Goal: Transaction & Acquisition: Book appointment/travel/reservation

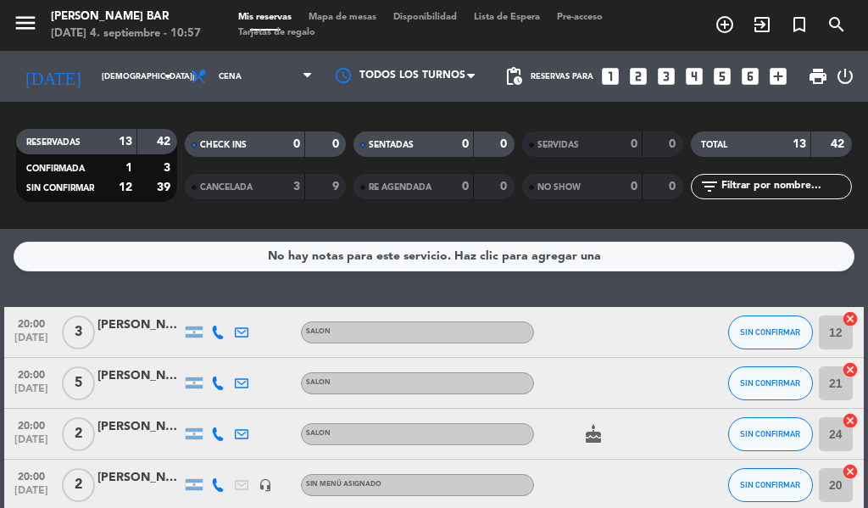
click at [468, 275] on div "No hay notas para este servicio. Haz clic para agregar una 20:00 [DATE] 3 [PERS…" at bounding box center [434, 368] width 868 height 279
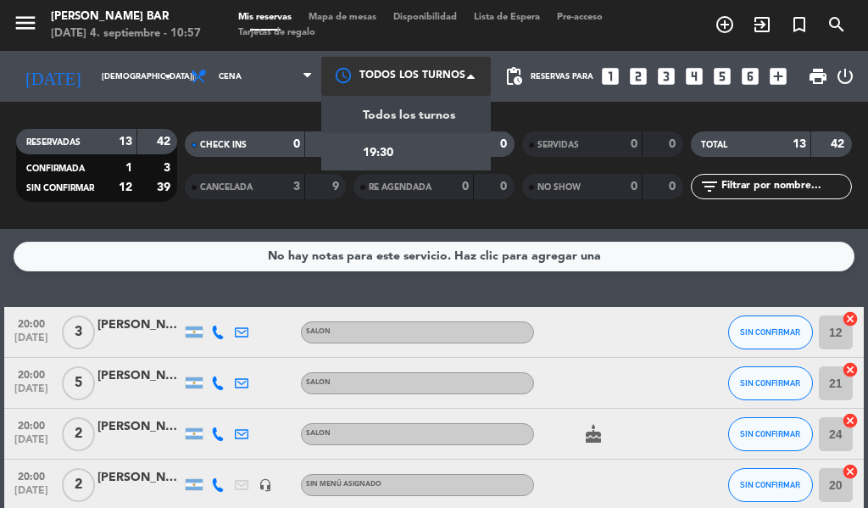
click at [414, 81] on div at bounding box center [406, 76] width 170 height 38
click at [422, 62] on div at bounding box center [406, 76] width 170 height 38
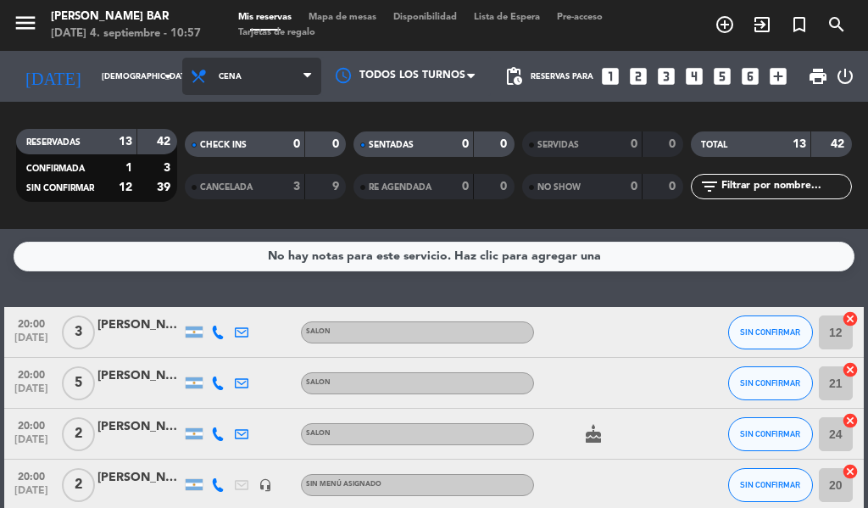
click at [217, 70] on span "Cena" at bounding box center [251, 76] width 139 height 37
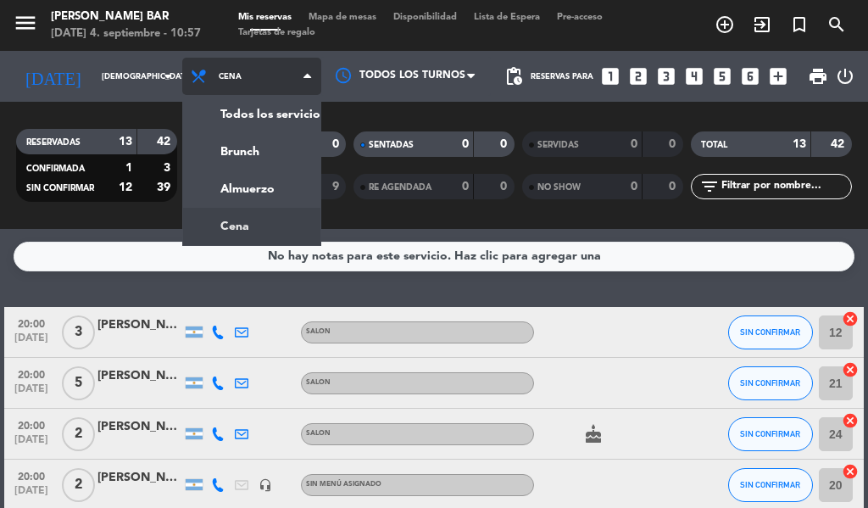
click at [217, 70] on span "Cena" at bounding box center [251, 76] width 139 height 37
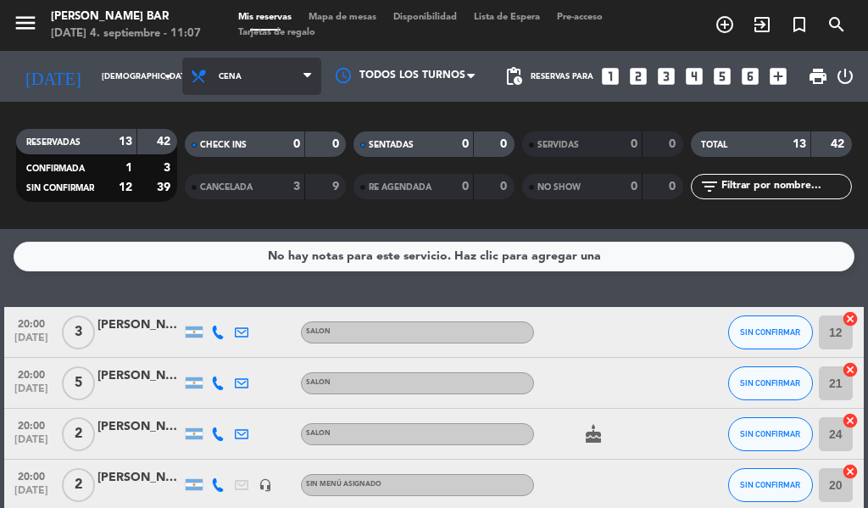
click at [273, 73] on span "Cena" at bounding box center [251, 76] width 139 height 37
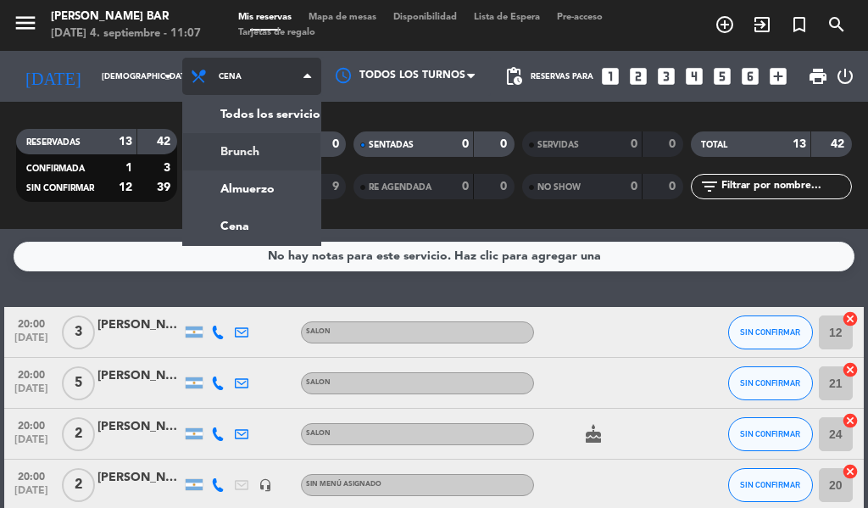
click at [215, 153] on div "menu [PERSON_NAME] BAR [DATE] 4. septiembre - 11:07 Mis reservas Mapa de mesas …" at bounding box center [434, 114] width 868 height 229
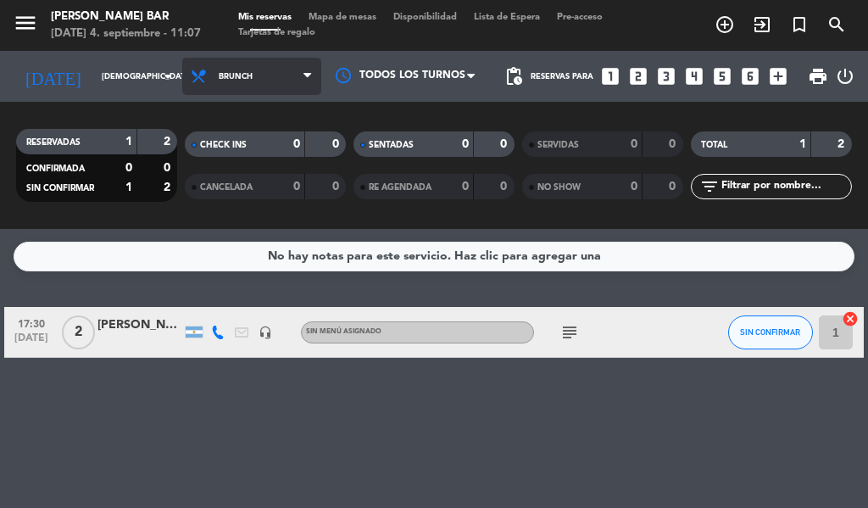
click at [285, 83] on span "Brunch" at bounding box center [251, 76] width 139 height 37
click at [259, 170] on div "menu [PERSON_NAME] BAR [DATE] 4. septiembre - 11:07 Mis reservas Mapa de mesas …" at bounding box center [434, 114] width 868 height 229
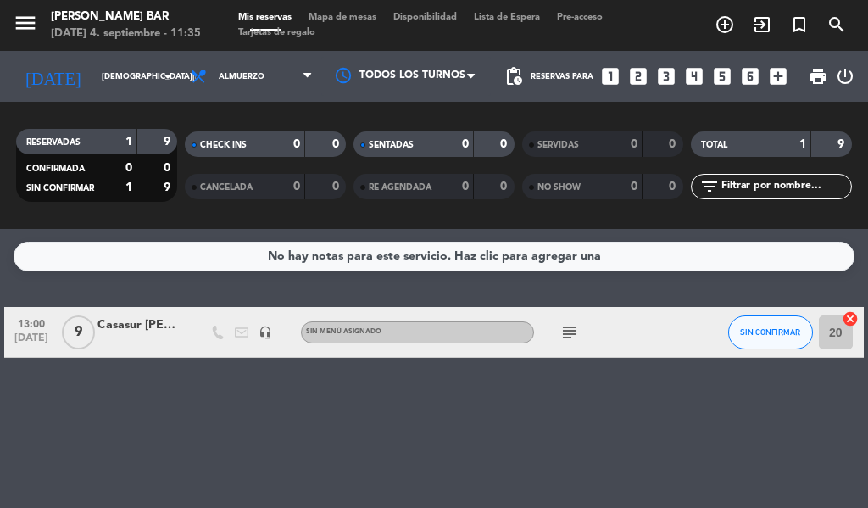
click at [166, 403] on div "No hay notas para este servicio. Haz clic para agregar una 13:00 [DATE] 9 Casas…" at bounding box center [434, 368] width 868 height 279
click at [649, 72] on div "Reservas para looks_one looks_two looks_3 looks_4 looks_5 looks_6 add_box" at bounding box center [663, 76] width 265 height 51
click at [639, 77] on icon "looks_two" at bounding box center [638, 76] width 22 height 22
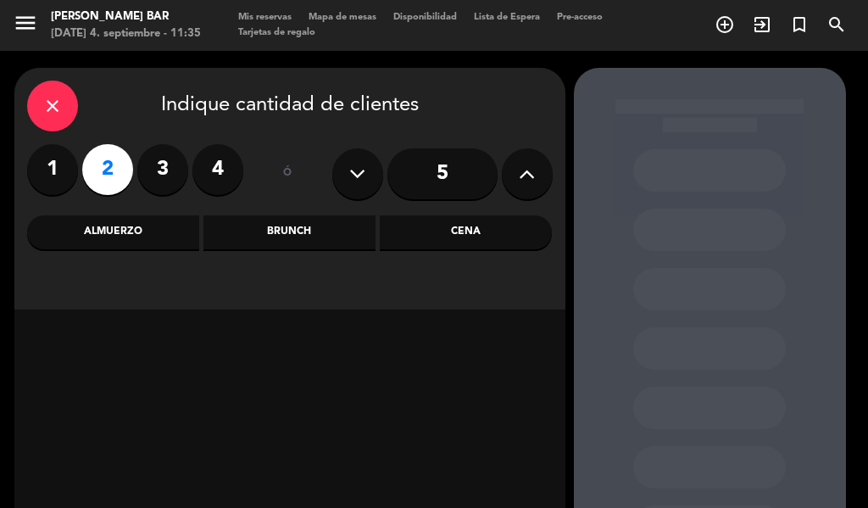
click at [242, 229] on div "Brunch" at bounding box center [289, 232] width 172 height 34
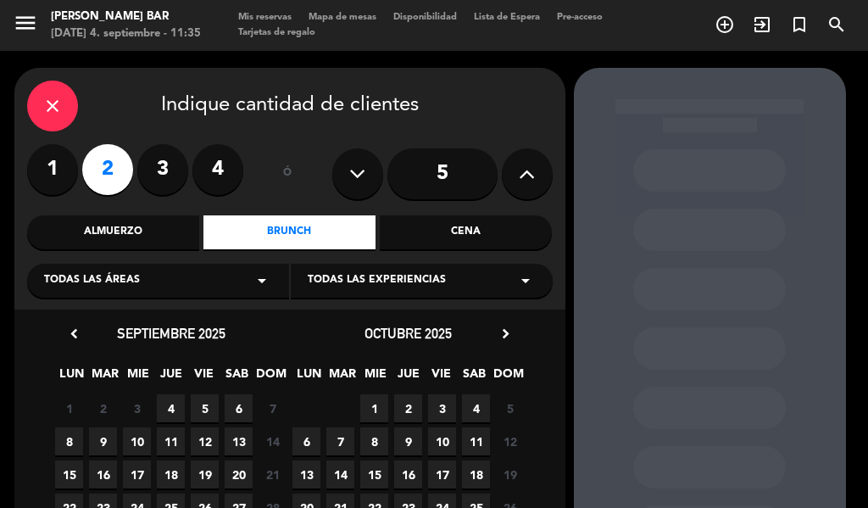
click at [207, 410] on span "5" at bounding box center [205, 408] width 28 height 28
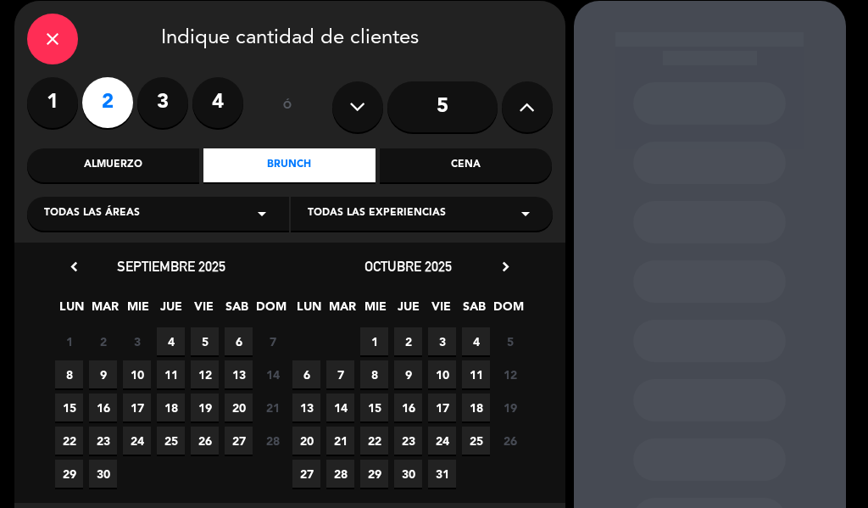
scroll to position [68, 0]
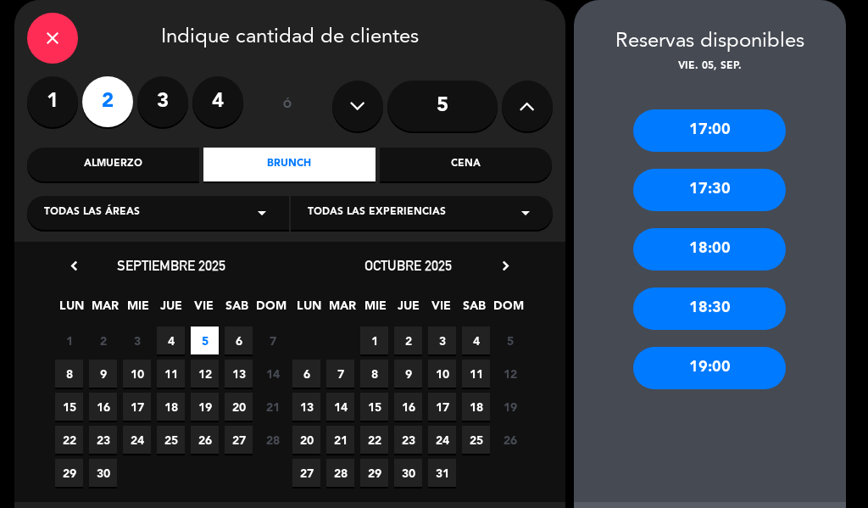
click at [128, 154] on div "Almuerzo" at bounding box center [113, 165] width 172 height 34
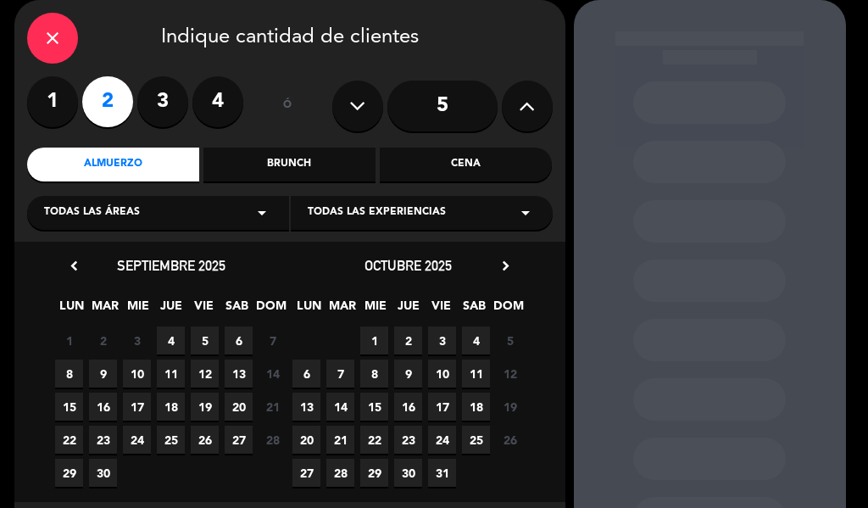
click at [203, 340] on span "5" at bounding box center [205, 340] width 28 height 28
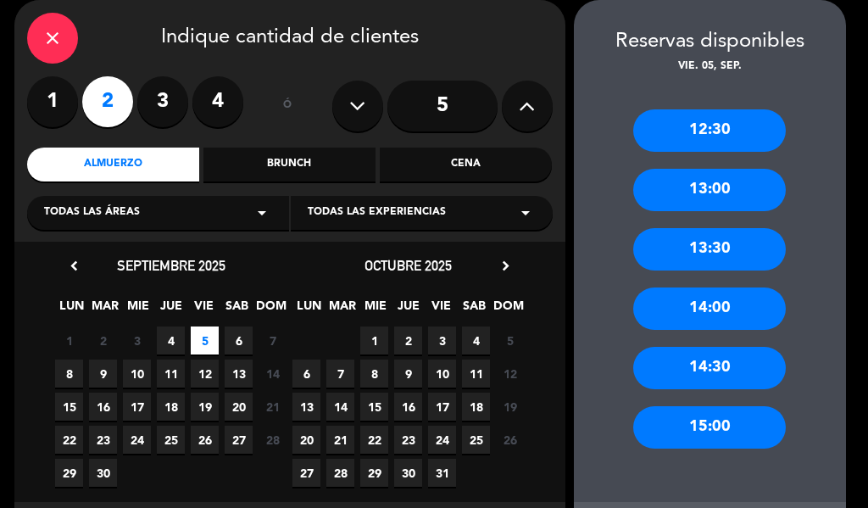
click at [727, 183] on div "13:00" at bounding box center [709, 190] width 153 height 42
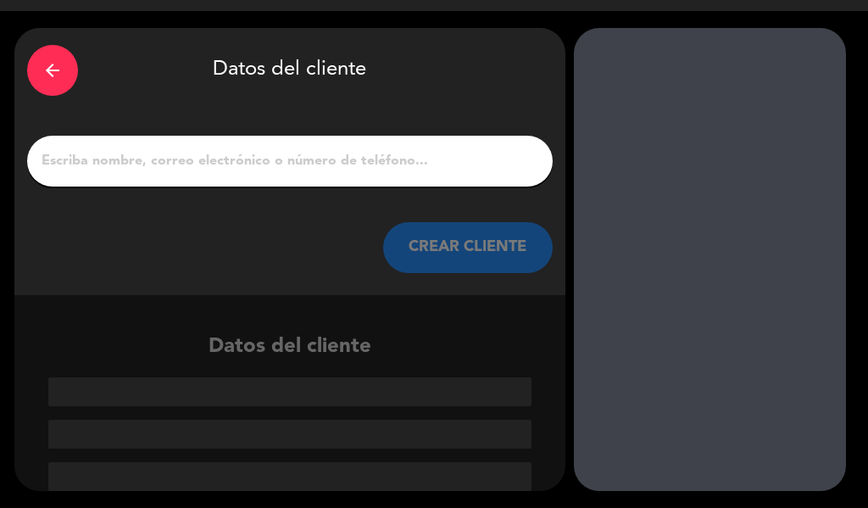
click at [352, 161] on input "1" at bounding box center [290, 161] width 500 height 24
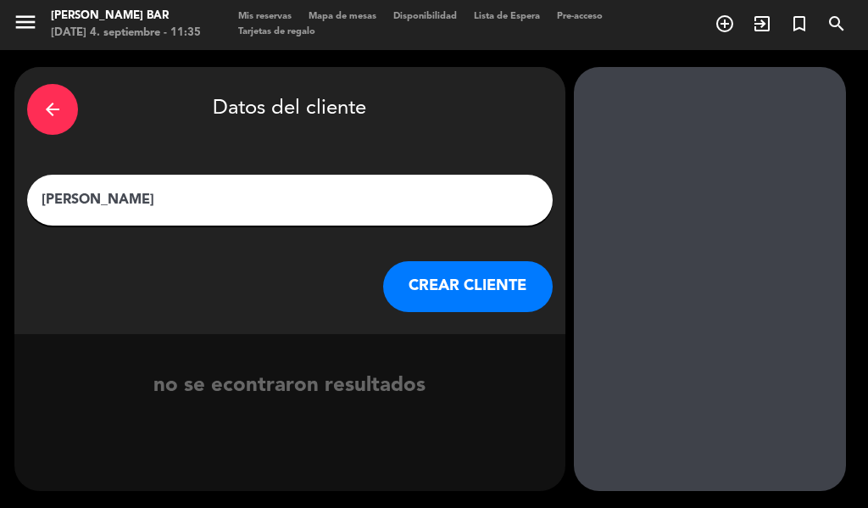
type input "[PERSON_NAME]"
click at [476, 283] on button "CREAR CLIENTE" at bounding box center [468, 286] width 170 height 51
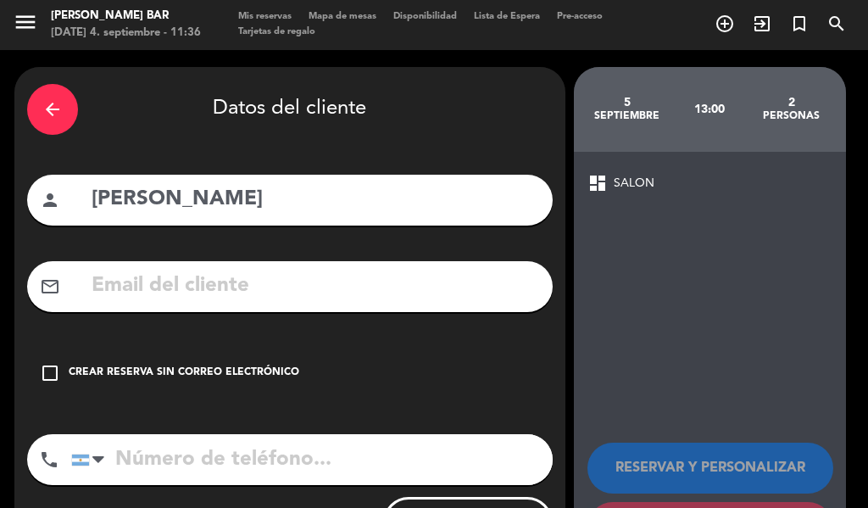
click at [309, 304] on input "text" at bounding box center [315, 286] width 450 height 35
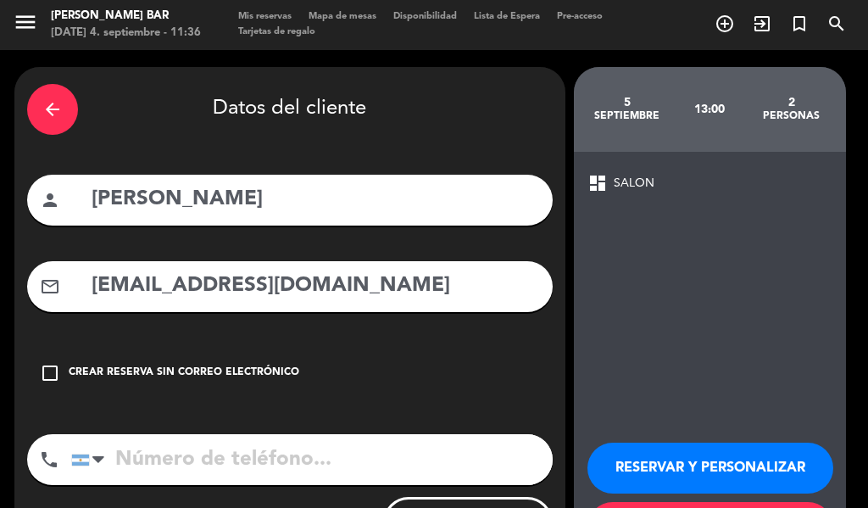
type input "[EMAIL_ADDRESS][DOMAIN_NAME]"
click at [335, 466] on input "tel" at bounding box center [312, 459] width 482 height 51
type input "1159245857"
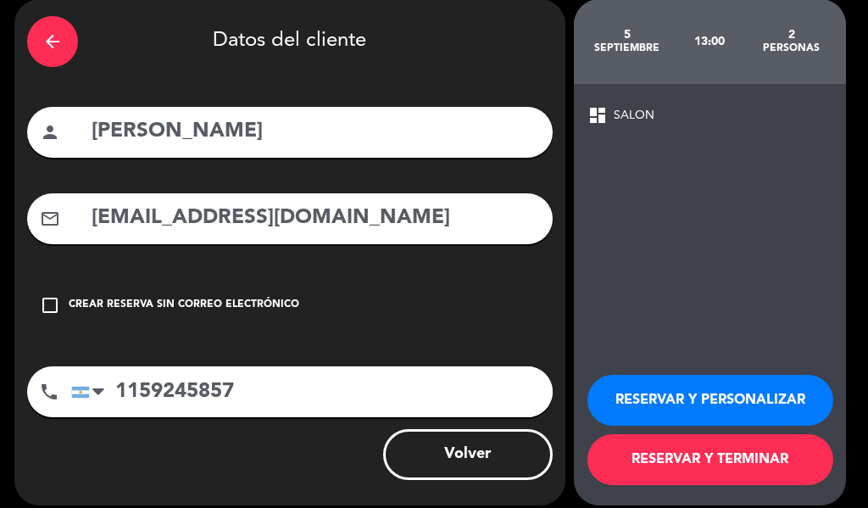
scroll to position [83, 0]
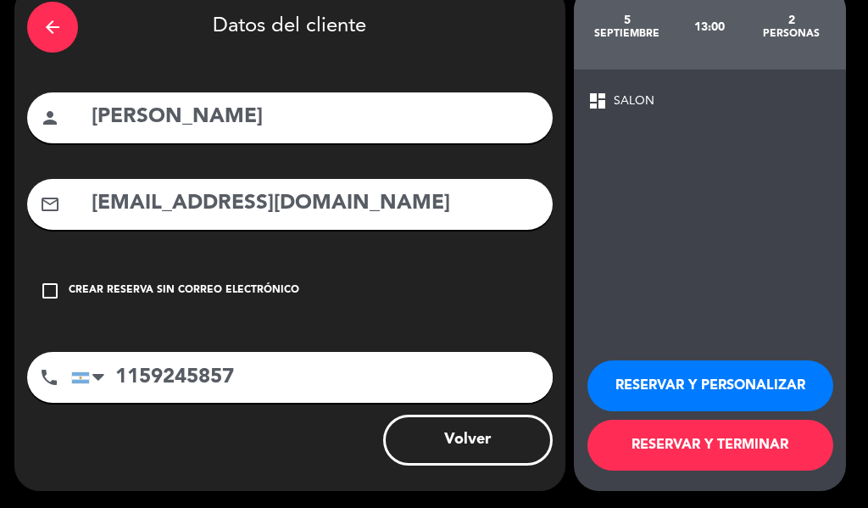
click at [719, 447] on button "RESERVAR Y TERMINAR" at bounding box center [711, 445] width 246 height 51
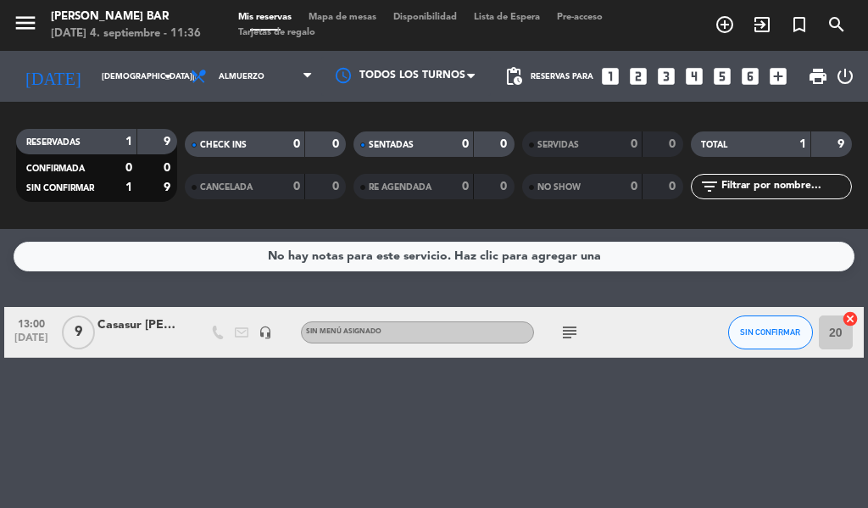
click at [666, 79] on icon "looks_3" at bounding box center [666, 76] width 22 height 22
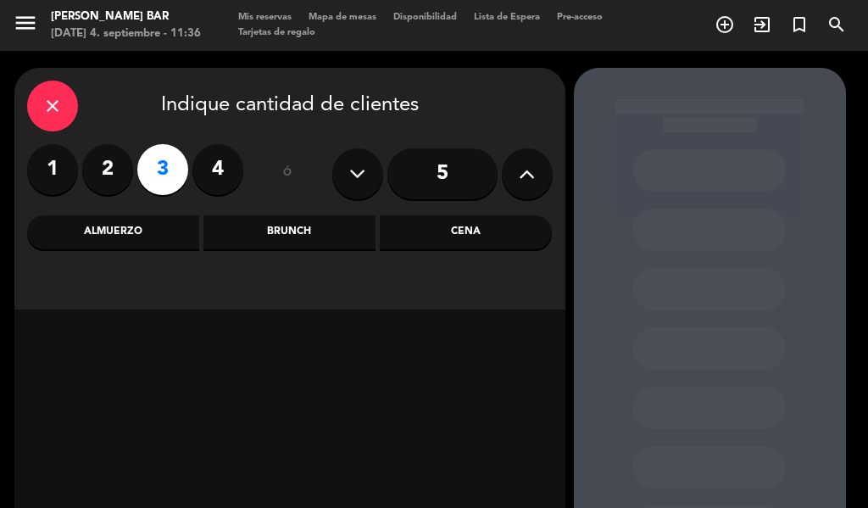
click at [93, 221] on div "Almuerzo" at bounding box center [113, 232] width 172 height 34
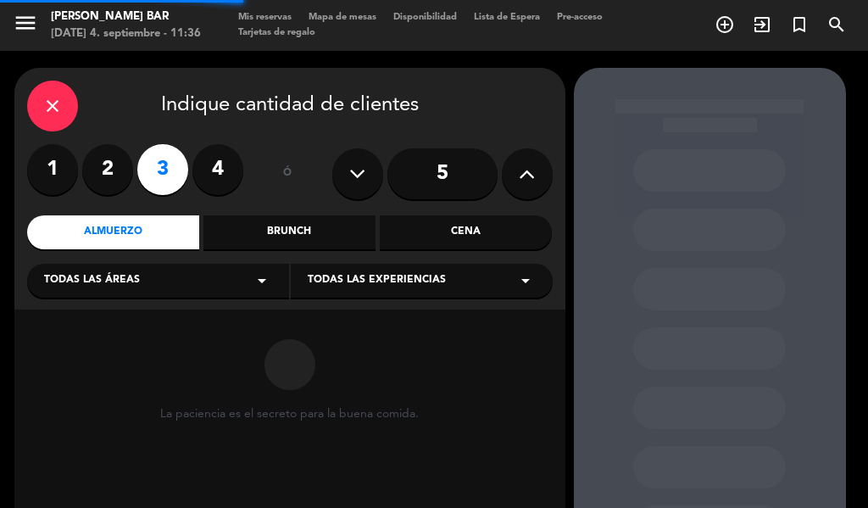
click at [407, 237] on div "Cena" at bounding box center [466, 232] width 172 height 34
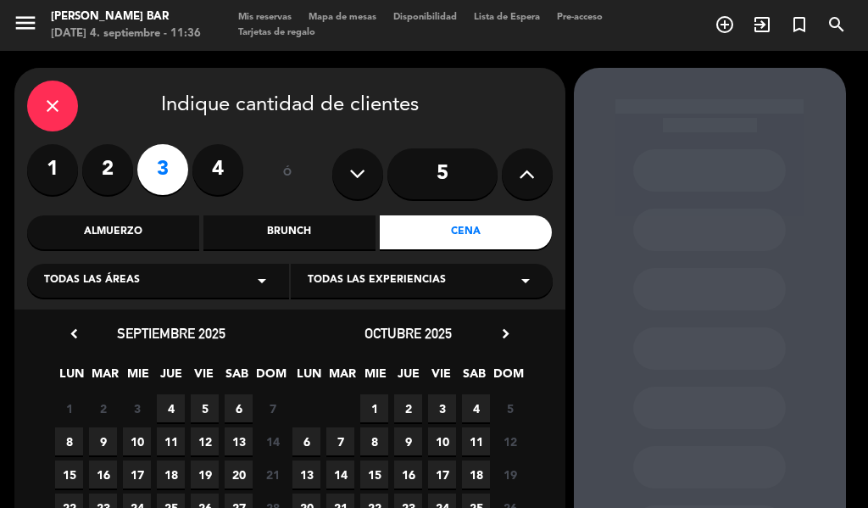
click at [72, 440] on span "8" at bounding box center [69, 441] width 28 height 28
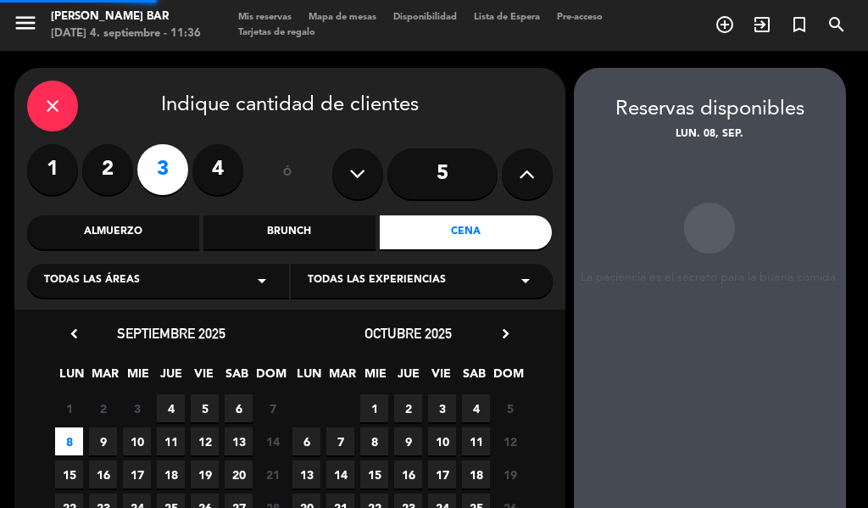
scroll to position [68, 0]
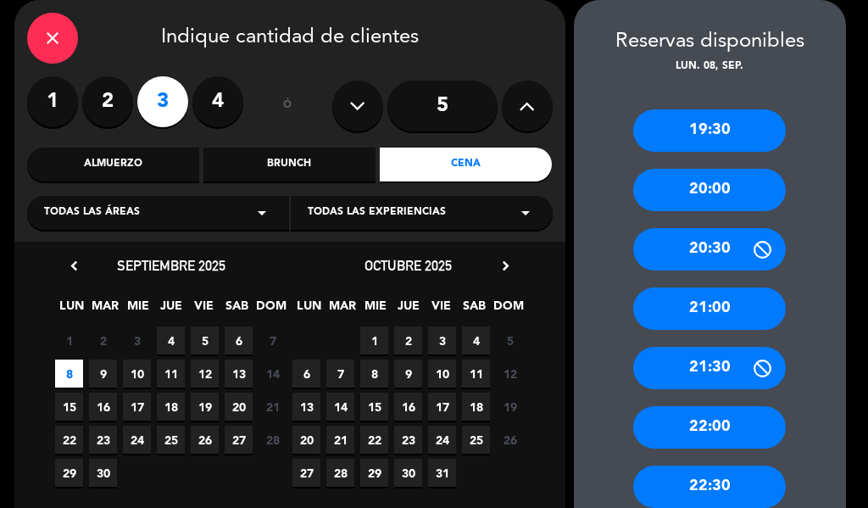
click at [742, 198] on div "20:00" at bounding box center [709, 190] width 153 height 42
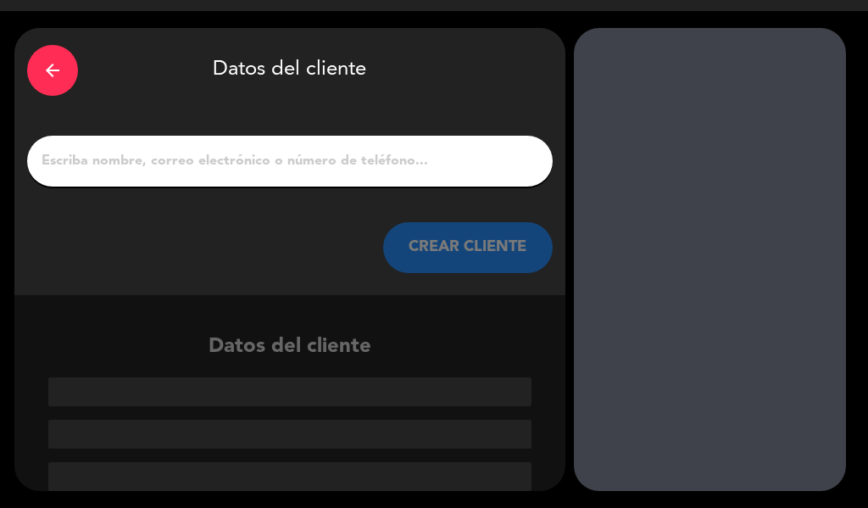
click at [333, 168] on input "1" at bounding box center [290, 161] width 500 height 24
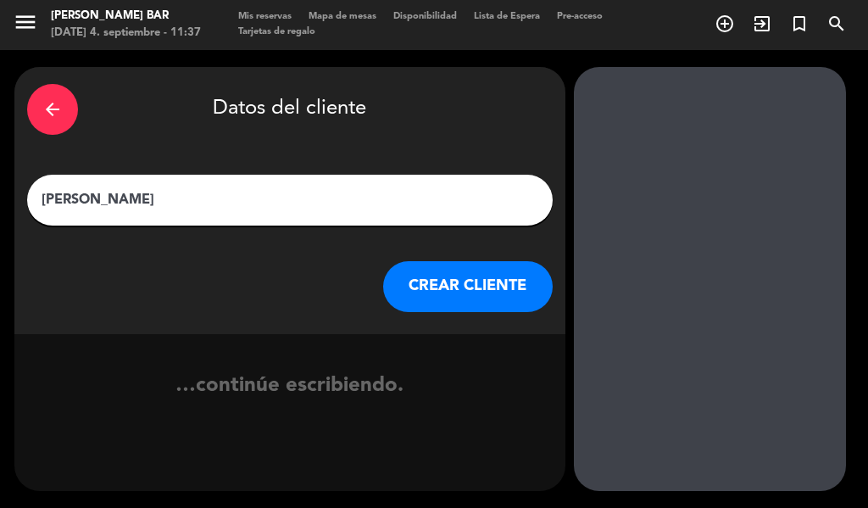
type input "[PERSON_NAME]"
click at [499, 290] on button "CREAR CLIENTE" at bounding box center [468, 286] width 170 height 51
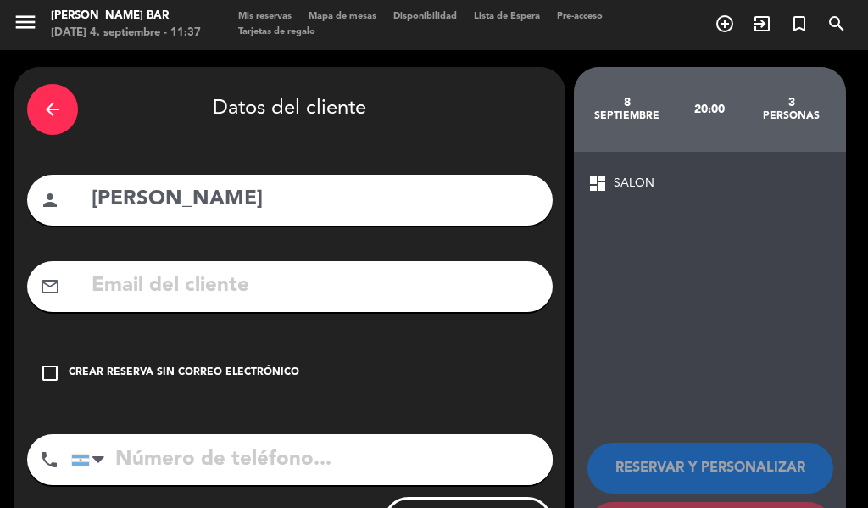
click at [193, 274] on input "text" at bounding box center [315, 286] width 450 height 35
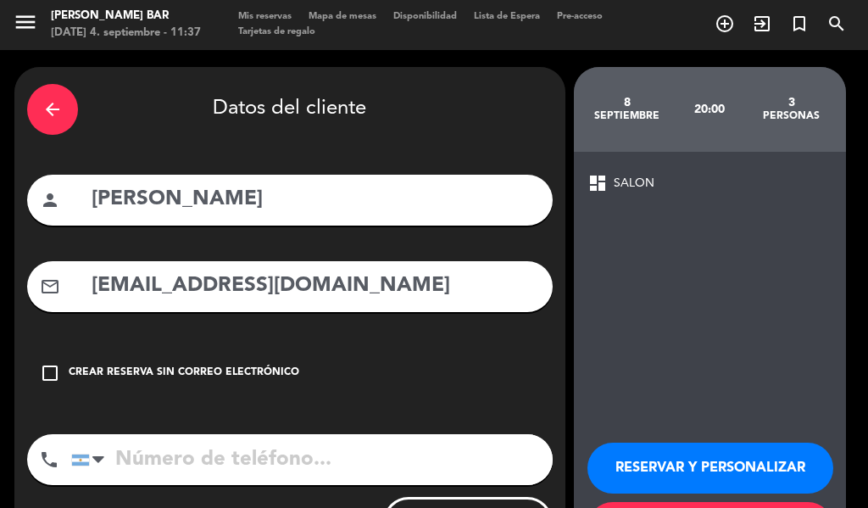
type input "[EMAIL_ADDRESS][DOMAIN_NAME]"
click at [265, 456] on input "tel" at bounding box center [312, 459] width 482 height 51
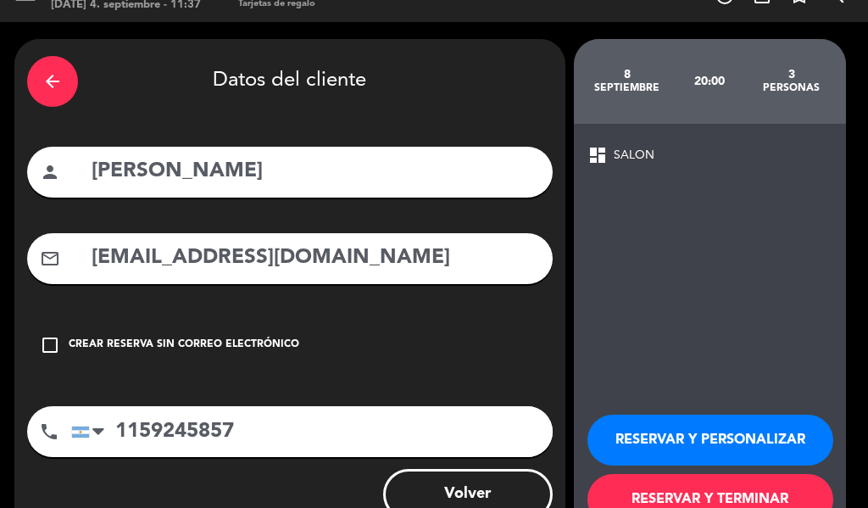
scroll to position [0, 0]
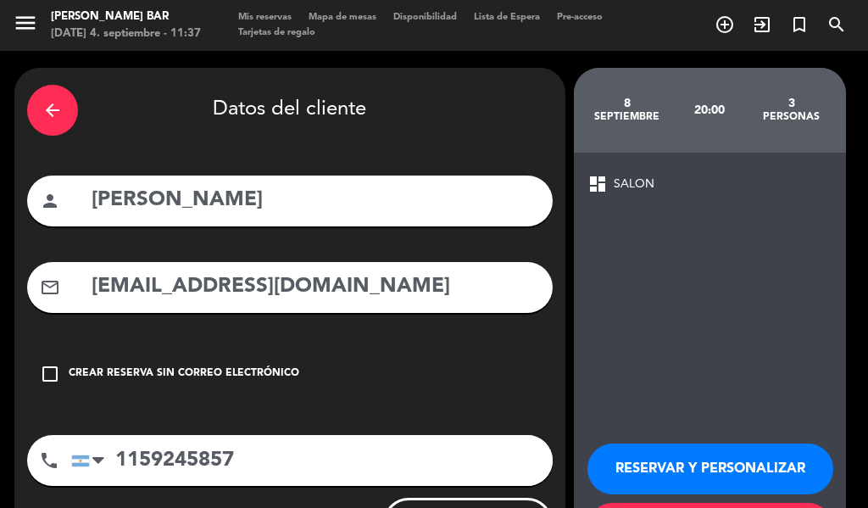
type input "1159245857"
click at [749, 464] on button "RESERVAR Y PERSONALIZAR" at bounding box center [711, 468] width 246 height 51
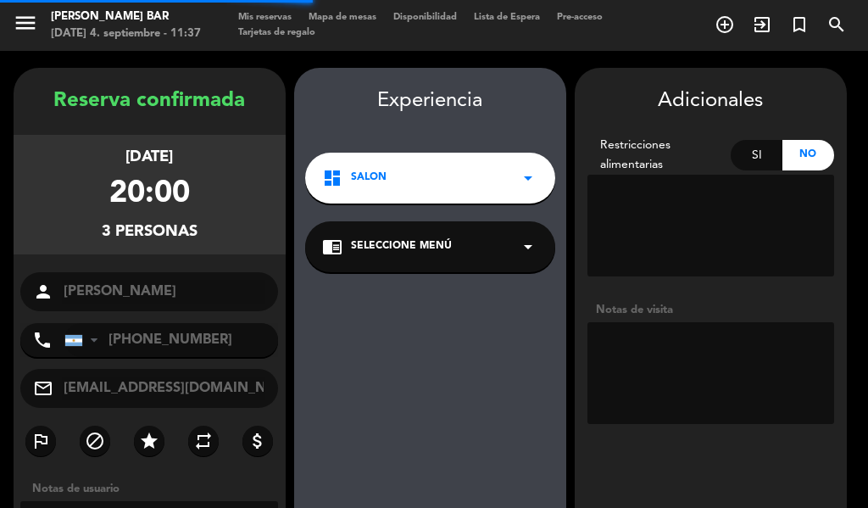
scroll to position [68, 0]
